Goal: Information Seeking & Learning: Learn about a topic

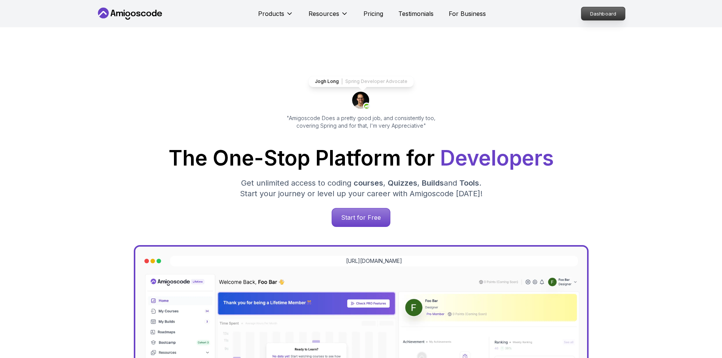
drag, startPoint x: 591, startPoint y: 15, endPoint x: 586, endPoint y: 18, distance: 6.1
click at [591, 15] on p "Dashboard" at bounding box center [603, 13] width 44 height 13
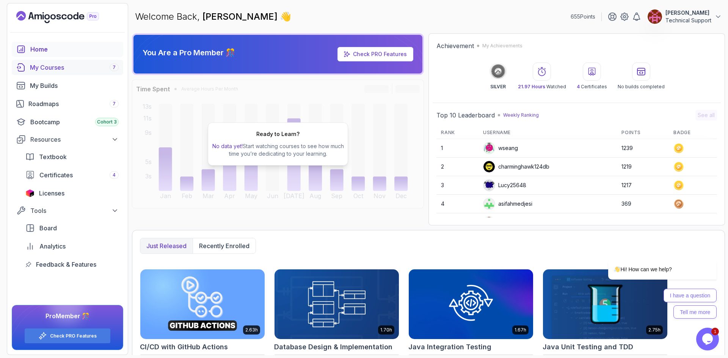
click at [69, 65] on div "My Courses 7" at bounding box center [74, 67] width 89 height 9
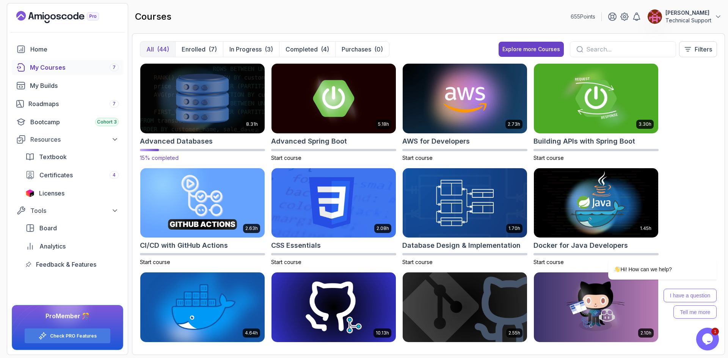
click at [221, 109] on img at bounding box center [202, 98] width 130 height 73
